Goal: Navigation & Orientation: Find specific page/section

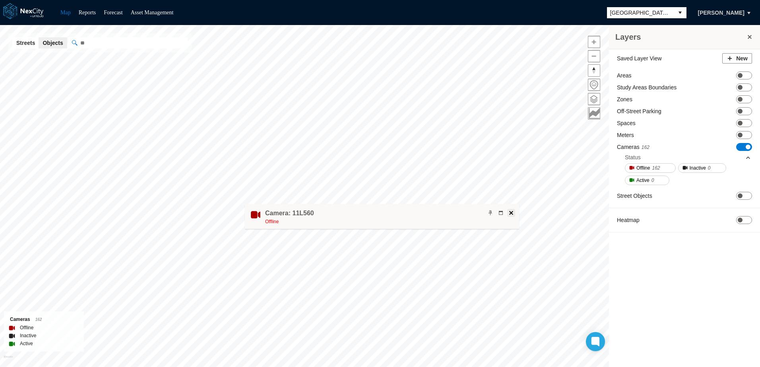
click at [511, 214] on span at bounding box center [511, 213] width 6 height 6
